Goal: Information Seeking & Learning: Learn about a topic

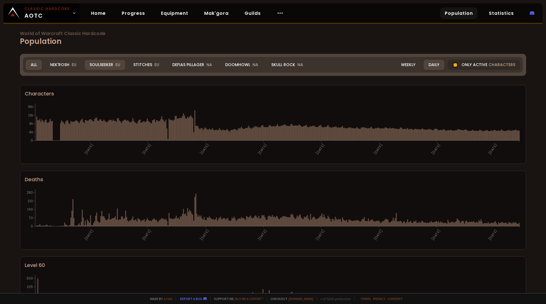
drag, startPoint x: 105, startPoint y: 65, endPoint x: 110, endPoint y: 63, distance: 4.8
click at [105, 65] on div "Soulseeker EU" at bounding box center [105, 65] width 40 height 10
click at [110, 63] on div "Soulseeker EU" at bounding box center [105, 65] width 40 height 10
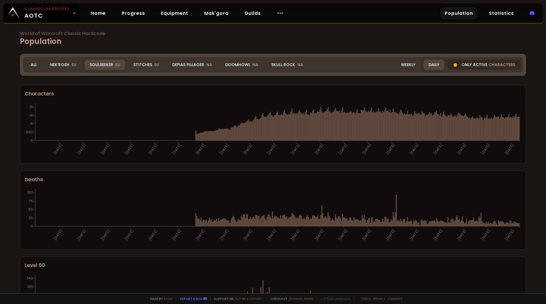
click at [162, 99] on section "Characters 12-07-24 04-08-24 27-08-24 19-09-24 12-10-24 04-11-24 27-11-24 20-12…" at bounding box center [273, 124] width 507 height 79
click at [408, 61] on div "Weekly" at bounding box center [408, 65] width 24 height 10
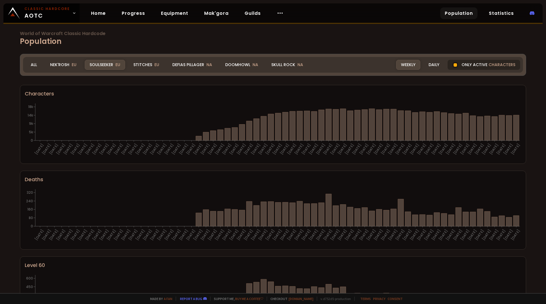
click at [462, 63] on div "Only active characters" at bounding box center [484, 65] width 73 height 10
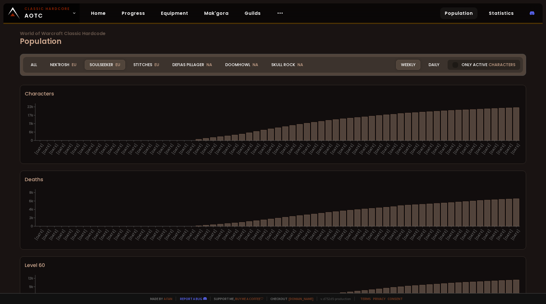
click at [498, 64] on span "characters" at bounding box center [502, 65] width 27 height 6
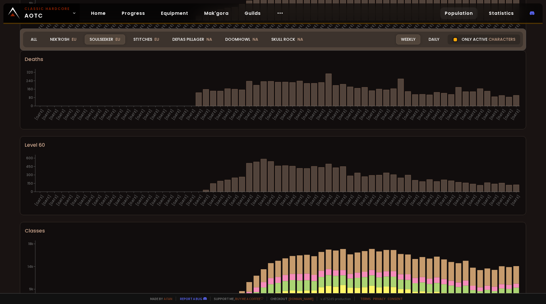
scroll to position [277, 0]
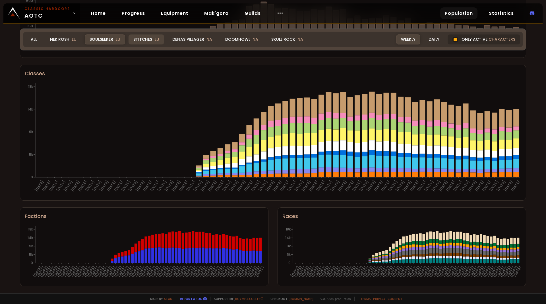
click at [146, 38] on div "Stitches EU" at bounding box center [147, 39] width 36 height 10
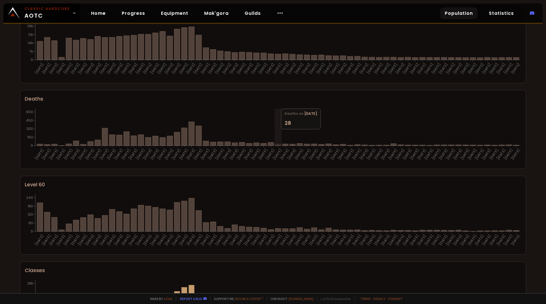
scroll to position [0, 0]
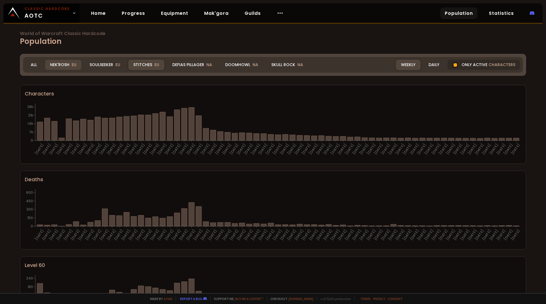
click at [58, 61] on div "Nek'Rosh EU" at bounding box center [63, 65] width 36 height 10
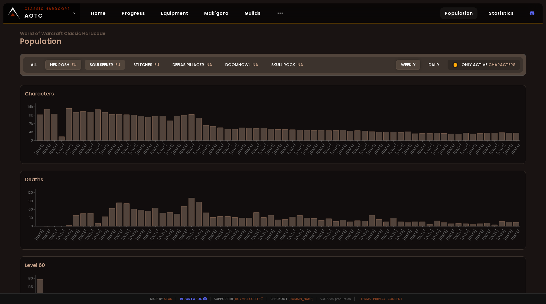
click at [101, 64] on div "Soulseeker EU" at bounding box center [105, 65] width 40 height 10
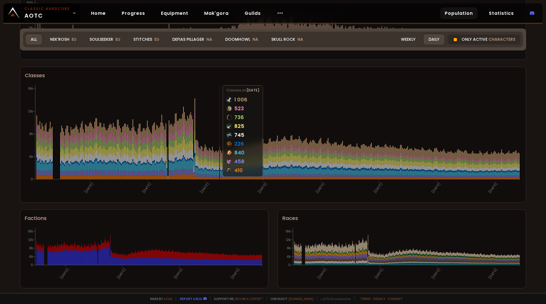
scroll to position [277, 0]
